Goal: Task Accomplishment & Management: Use online tool/utility

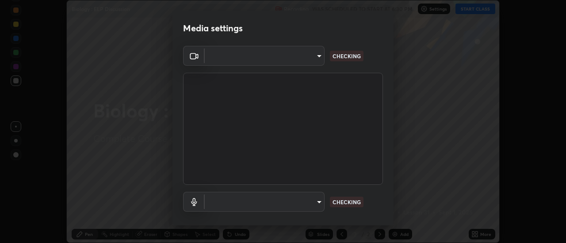
scroll to position [243, 566]
type input "1769541d7db8b910b2b6aaf592df5ff8660c63acaad49df9064175df0c6f581f"
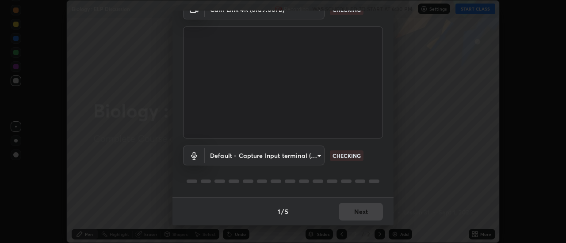
scroll to position [45, 0]
click at [318, 158] on body "Erase all Biology : ELP Discussion Recording WAS SCHEDULED TO START AT 6:30 PM …" at bounding box center [283, 121] width 566 height 243
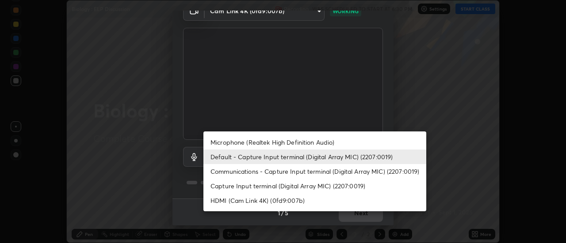
click at [320, 170] on li "Communications - Capture Input terminal (Digital Array MIC) (2207:0019)" at bounding box center [314, 171] width 223 height 15
type input "communications"
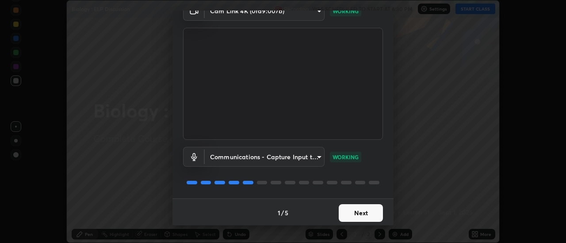
click at [366, 208] on button "Next" at bounding box center [360, 214] width 44 height 18
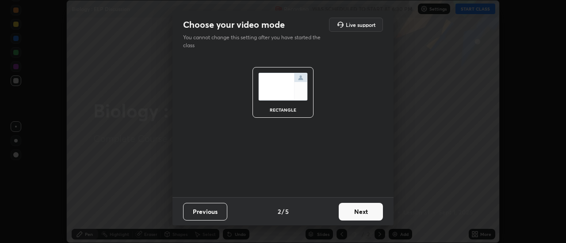
click at [367, 210] on button "Next" at bounding box center [360, 212] width 44 height 18
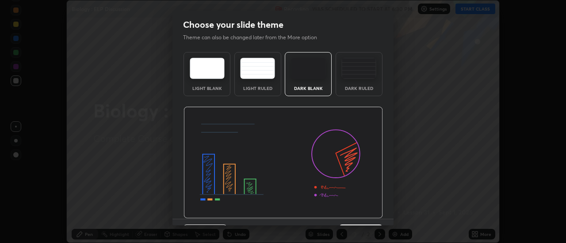
scroll to position [22, 0]
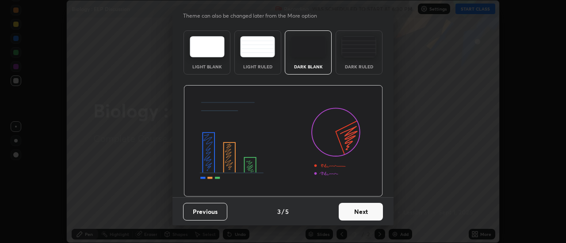
click at [372, 210] on button "Next" at bounding box center [360, 212] width 44 height 18
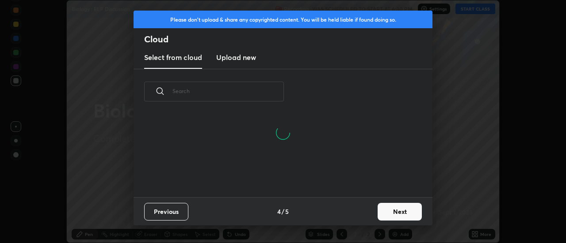
click at [391, 210] on button "Next" at bounding box center [399, 212] width 44 height 18
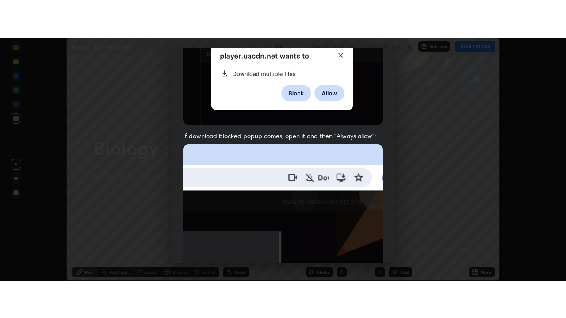
scroll to position [227, 0]
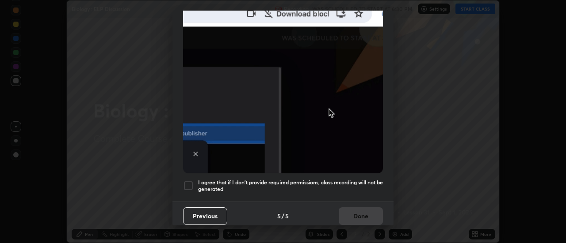
click at [363, 179] on h5 "I agree that if I don't provide required permissions, class recording will not …" at bounding box center [290, 186] width 185 height 14
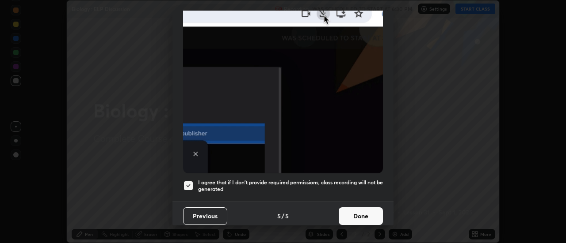
click at [371, 210] on button "Done" at bounding box center [360, 217] width 44 height 18
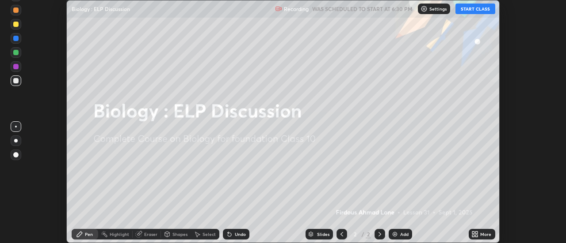
click at [481, 9] on button "START CLASS" at bounding box center [475, 9] width 40 height 11
click at [484, 234] on div "More" at bounding box center [485, 234] width 11 height 4
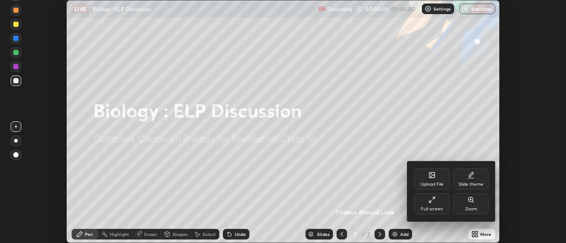
click at [441, 204] on div "Full screen" at bounding box center [431, 204] width 35 height 21
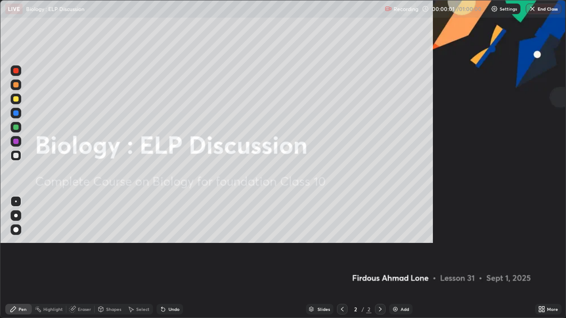
scroll to position [318, 566]
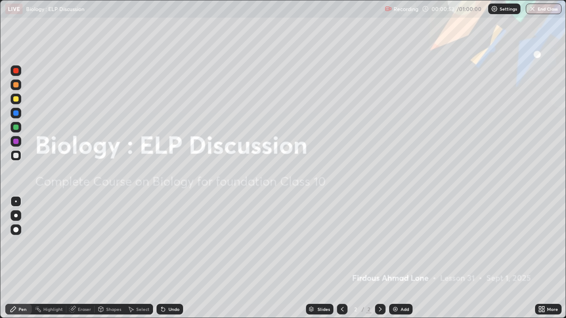
click at [405, 243] on div "Add" at bounding box center [404, 309] width 8 height 4
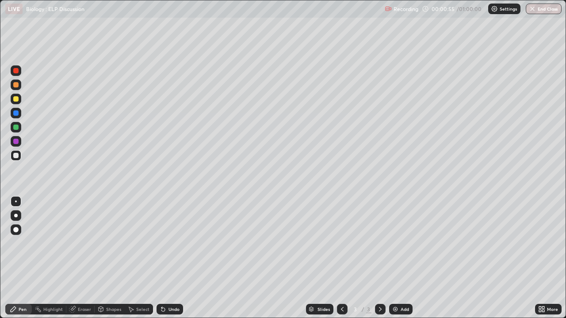
click at [17, 234] on div at bounding box center [16, 229] width 11 height 11
click at [17, 231] on div at bounding box center [15, 229] width 5 height 5
click at [16, 100] on div at bounding box center [15, 98] width 5 height 5
click at [16, 157] on div at bounding box center [15, 155] width 5 height 5
click at [18, 156] on div at bounding box center [15, 155] width 5 height 5
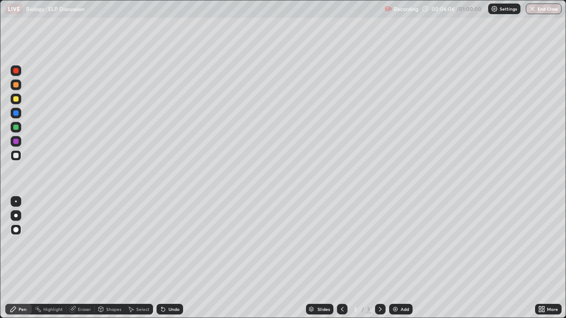
click at [16, 127] on div at bounding box center [15, 127] width 5 height 5
click at [17, 101] on div at bounding box center [15, 98] width 5 height 5
click at [15, 156] on div at bounding box center [15, 155] width 5 height 5
click at [15, 155] on div at bounding box center [15, 155] width 5 height 5
click at [15, 84] on div at bounding box center [15, 84] width 5 height 5
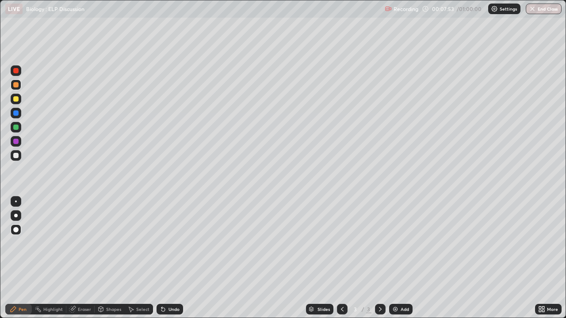
click at [172, 243] on div "Undo" at bounding box center [173, 309] width 11 height 4
click at [171, 243] on div "Undo" at bounding box center [173, 309] width 11 height 4
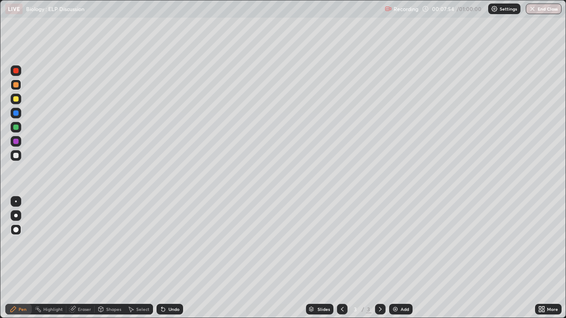
click at [170, 243] on div "Undo" at bounding box center [173, 309] width 11 height 4
click at [170, 243] on div "Undo" at bounding box center [169, 309] width 27 height 11
click at [169, 243] on div "Undo" at bounding box center [169, 309] width 27 height 11
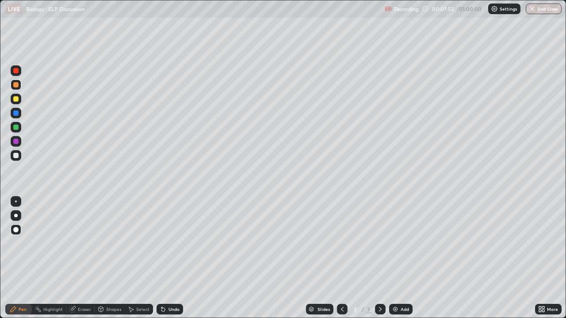
click at [169, 243] on div "Undo" at bounding box center [169, 309] width 27 height 11
click at [168, 243] on div "Undo" at bounding box center [169, 309] width 27 height 11
click at [170, 243] on div "Undo" at bounding box center [173, 309] width 11 height 4
click at [169, 243] on div "Undo" at bounding box center [169, 309] width 27 height 11
click at [15, 113] on div at bounding box center [15, 112] width 5 height 5
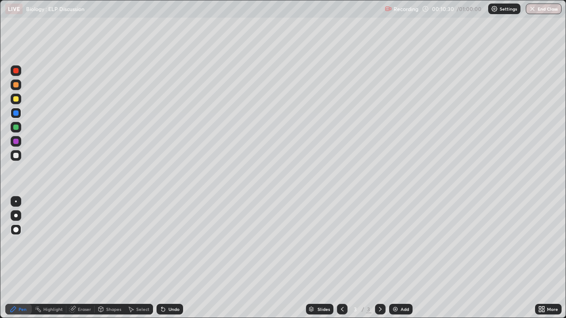
click at [407, 243] on div "Add" at bounding box center [404, 309] width 8 height 4
click at [342, 243] on icon at bounding box center [341, 309] width 7 height 7
click at [394, 243] on img at bounding box center [394, 309] width 7 height 7
click at [16, 100] on div at bounding box center [15, 98] width 5 height 5
click at [16, 87] on div at bounding box center [15, 84] width 5 height 5
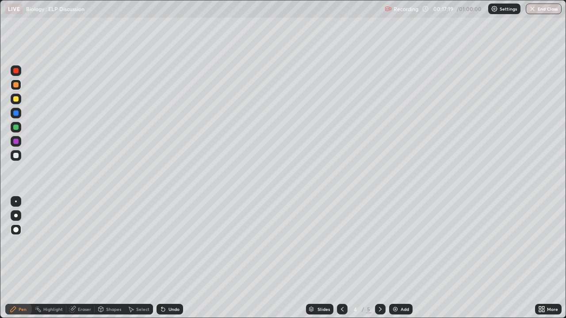
click at [409, 243] on div "Add" at bounding box center [400, 309] width 23 height 11
click at [341, 243] on icon at bounding box center [341, 309] width 7 height 7
click at [16, 156] on div at bounding box center [15, 155] width 5 height 5
click at [403, 243] on div "Add" at bounding box center [404, 309] width 8 height 4
click at [17, 89] on div at bounding box center [16, 85] width 11 height 11
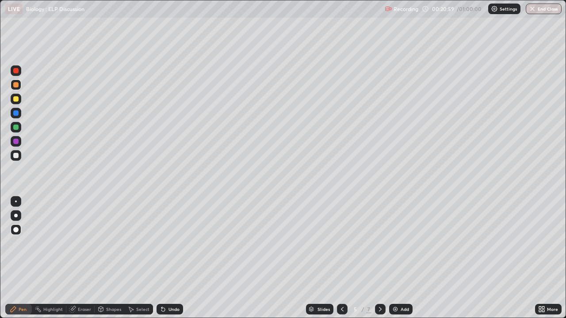
click at [18, 156] on div at bounding box center [15, 155] width 5 height 5
click at [16, 99] on div at bounding box center [15, 98] width 5 height 5
click at [16, 155] on div at bounding box center [15, 155] width 5 height 5
click at [15, 103] on div at bounding box center [16, 99] width 11 height 11
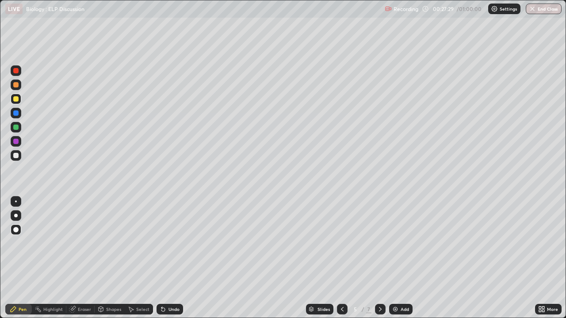
click at [407, 243] on div "Add" at bounding box center [400, 309] width 23 height 11
click at [17, 87] on div at bounding box center [15, 84] width 5 height 5
click at [16, 156] on div at bounding box center [15, 155] width 5 height 5
click at [15, 101] on div at bounding box center [15, 98] width 5 height 5
click at [16, 142] on div at bounding box center [15, 141] width 5 height 5
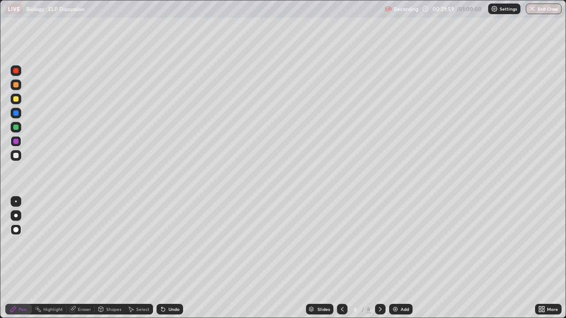
click at [15, 155] on div at bounding box center [15, 155] width 5 height 5
click at [15, 141] on div at bounding box center [15, 141] width 5 height 5
click at [16, 156] on div at bounding box center [15, 155] width 5 height 5
click at [401, 243] on div "Add" at bounding box center [404, 309] width 8 height 4
click at [342, 243] on icon at bounding box center [341, 309] width 7 height 7
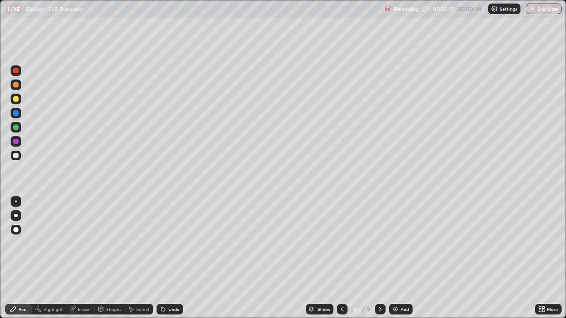
click at [397, 243] on img at bounding box center [394, 309] width 7 height 7
click at [17, 101] on div at bounding box center [15, 98] width 5 height 5
click at [17, 154] on div at bounding box center [15, 155] width 5 height 5
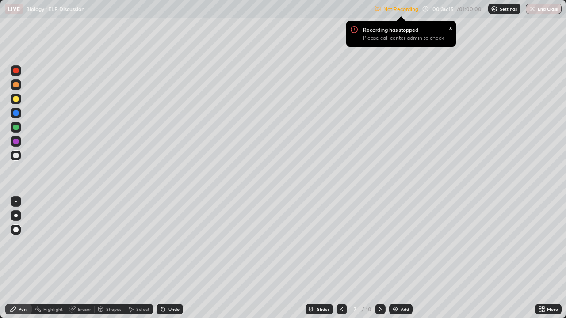
click at [449, 29] on div "x" at bounding box center [450, 27] width 4 height 9
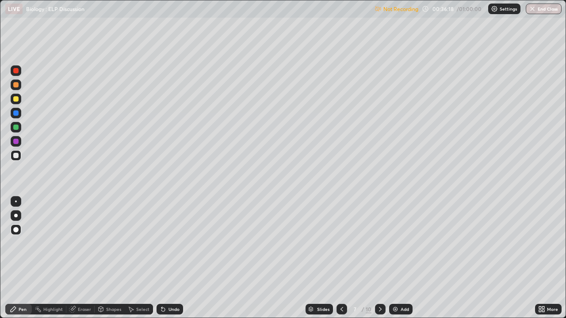
click at [408, 11] on p "Not Recording" at bounding box center [400, 9] width 35 height 7
click at [436, 7] on div "Not Recording 00:36:19 / 01:00:00 Settings End Class" at bounding box center [467, 8] width 187 height 17
click at [448, 10] on div "Not Recording 00:36:20 / 01:00:00 Settings End Class" at bounding box center [467, 8] width 187 height 17
click at [403, 12] on p "Not Recording" at bounding box center [400, 9] width 35 height 7
click at [400, 11] on p "Not Recording" at bounding box center [400, 9] width 35 height 7
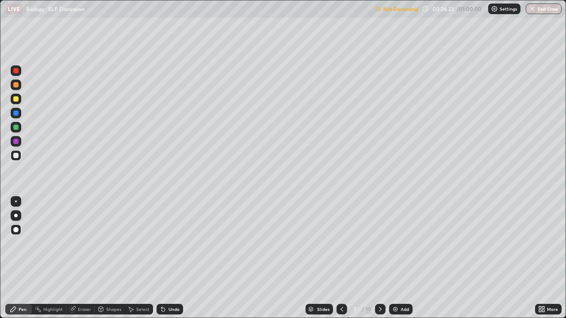
click at [503, 8] on p "Settings" at bounding box center [507, 9] width 17 height 4
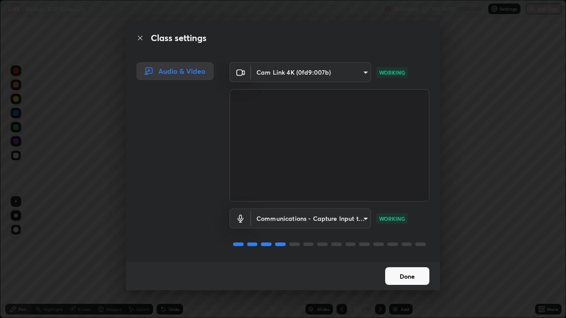
click at [402, 243] on button "Done" at bounding box center [407, 276] width 44 height 18
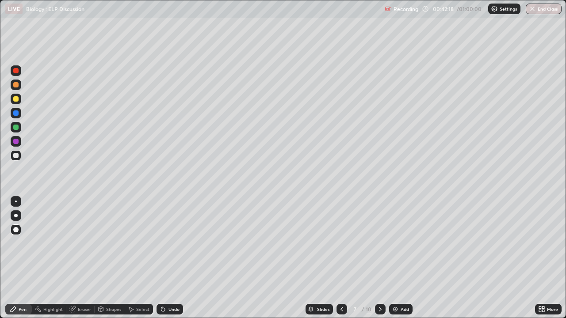
click at [398, 243] on div "Add" at bounding box center [400, 309] width 23 height 11
click at [15, 100] on div at bounding box center [15, 98] width 5 height 5
click at [15, 156] on div at bounding box center [15, 155] width 5 height 5
click at [545, 11] on button "End Class" at bounding box center [543, 9] width 36 height 11
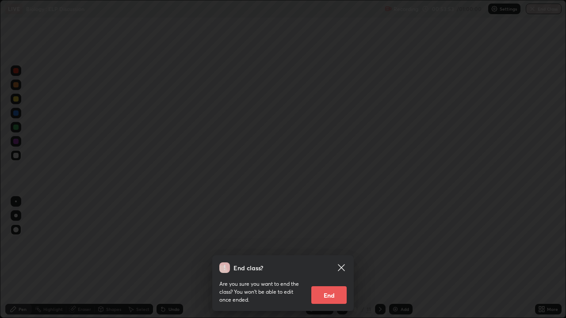
click at [334, 243] on button "End" at bounding box center [328, 295] width 35 height 18
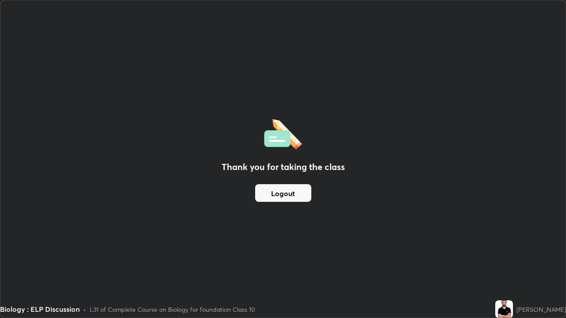
click at [297, 194] on button "Logout" at bounding box center [283, 193] width 56 height 18
